Goal: Register for event/course

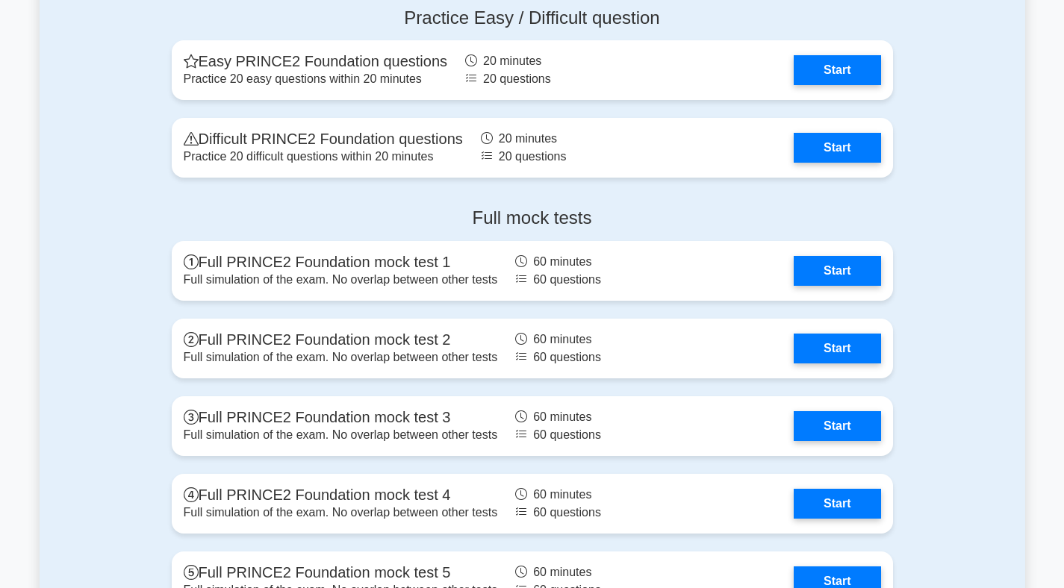
scroll to position [2258, 0]
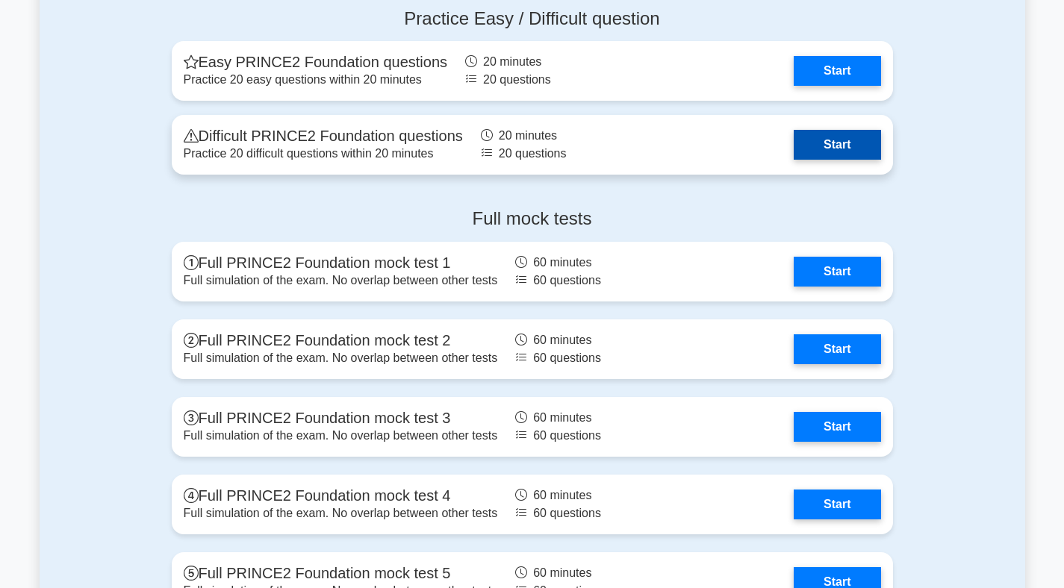
click at [817, 142] on link "Start" at bounding box center [837, 145] width 87 height 30
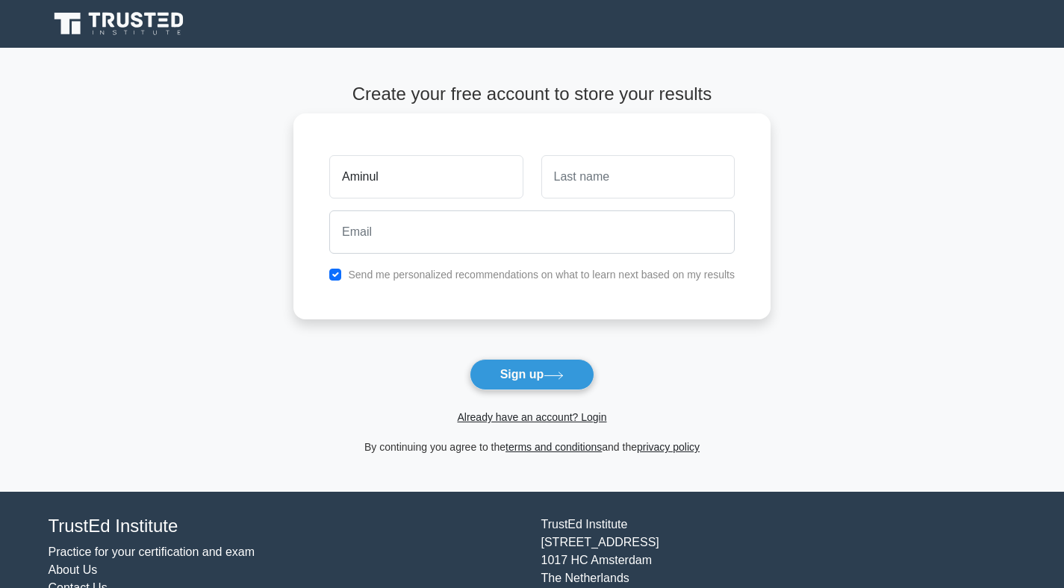
type input "Aminul"
click at [655, 185] on input "text" at bounding box center [637, 176] width 193 height 43
type input "Islam"
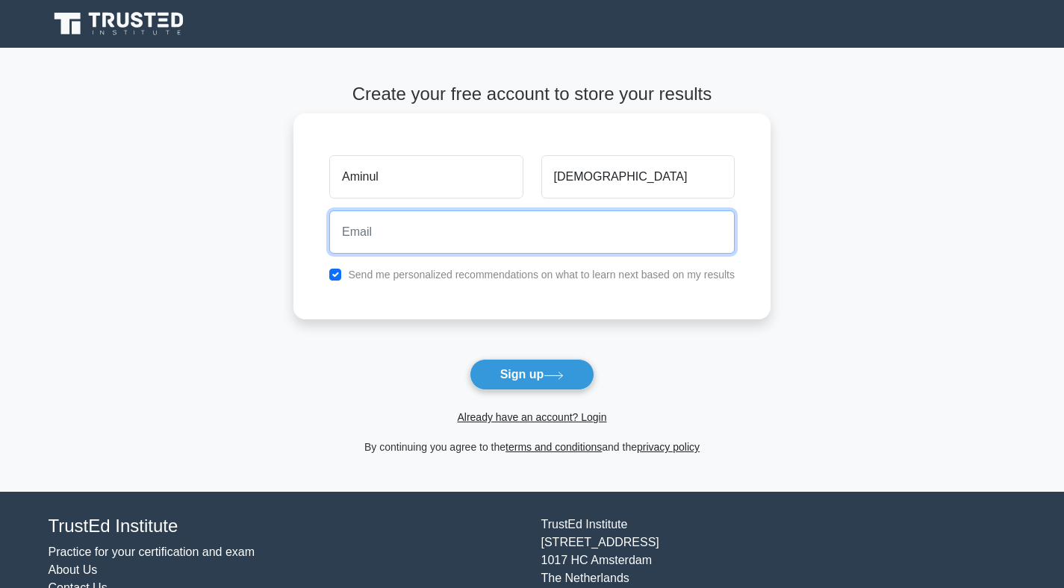
click at [421, 241] on input "email" at bounding box center [531, 232] width 405 height 43
type input "aminul.aa.islam@ottoint.com"
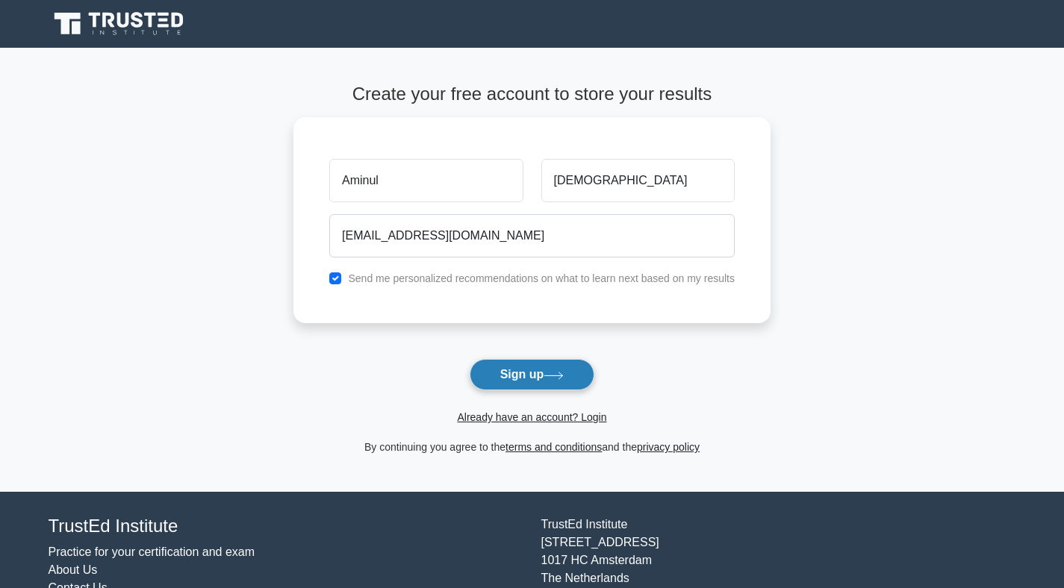
click at [535, 375] on button "Sign up" at bounding box center [532, 374] width 125 height 31
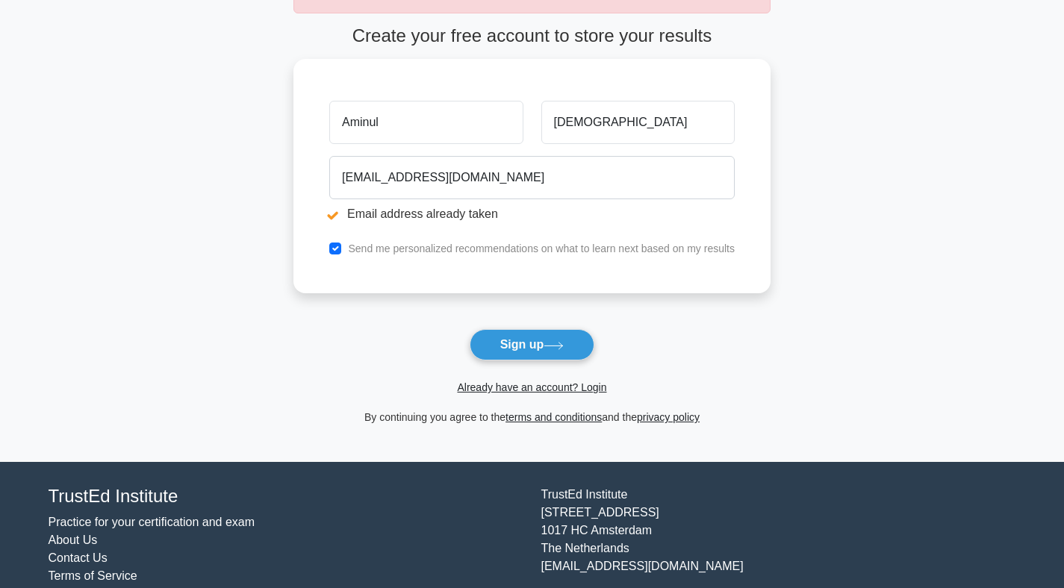
scroll to position [152, 0]
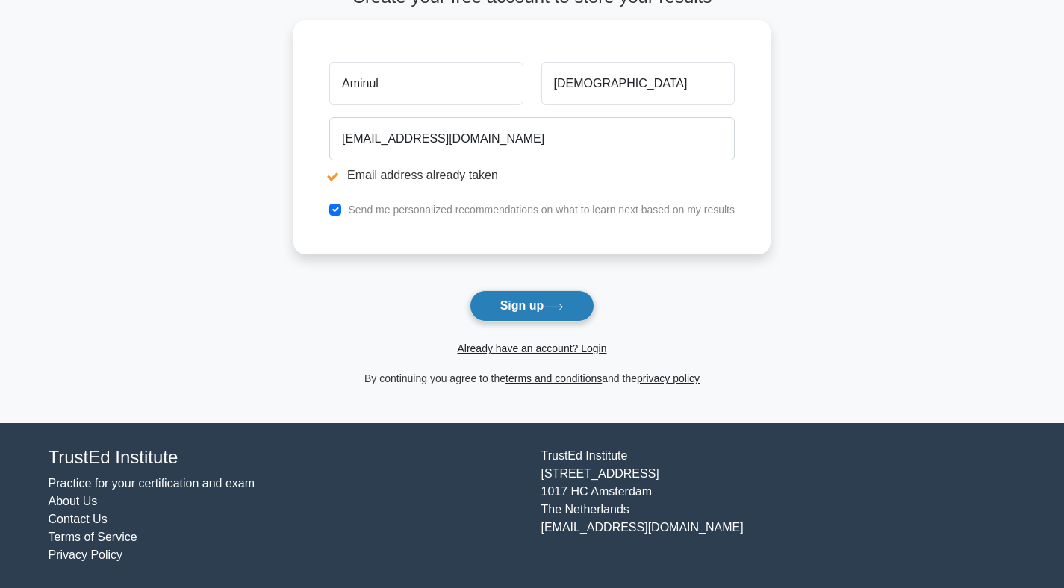
click at [532, 306] on button "Sign up" at bounding box center [532, 305] width 125 height 31
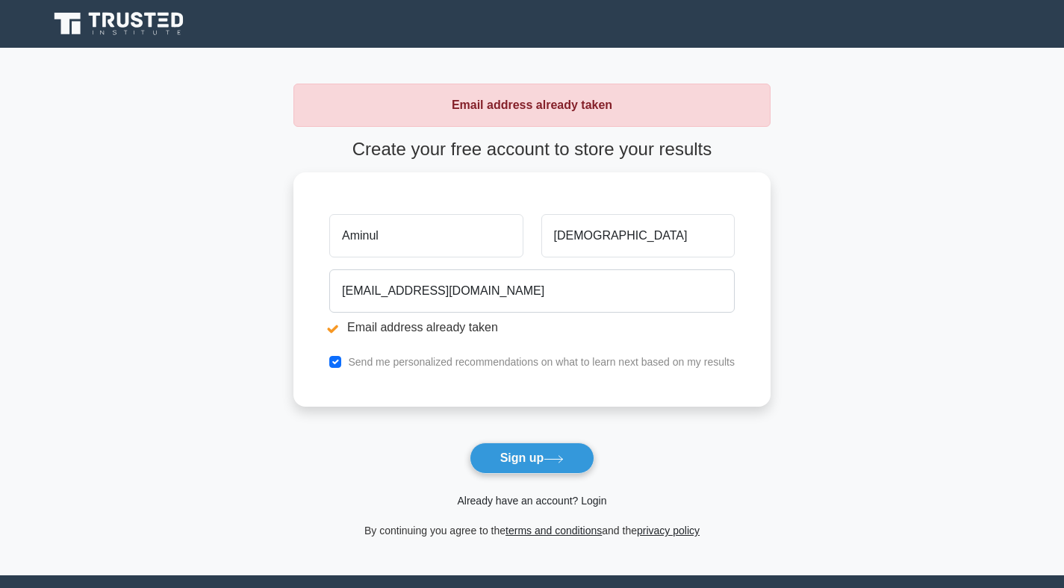
click at [517, 498] on link "Already have an account? Login" at bounding box center [531, 501] width 149 height 12
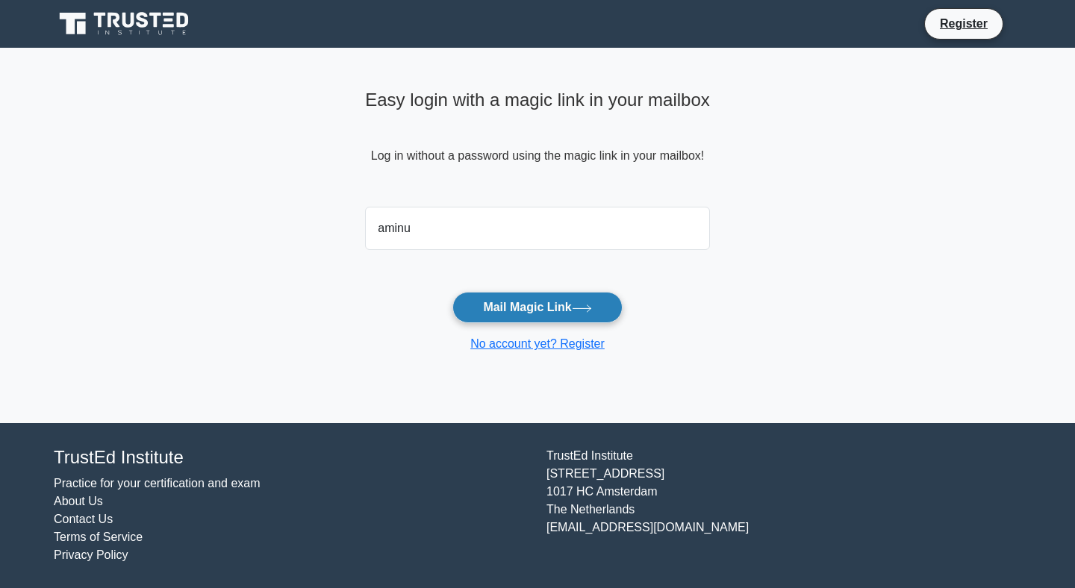
type input "[EMAIL_ADDRESS][DOMAIN_NAME]"
click at [552, 306] on button "Mail Magic Link" at bounding box center [536, 307] width 169 height 31
